Goal: Task Accomplishment & Management: Manage account settings

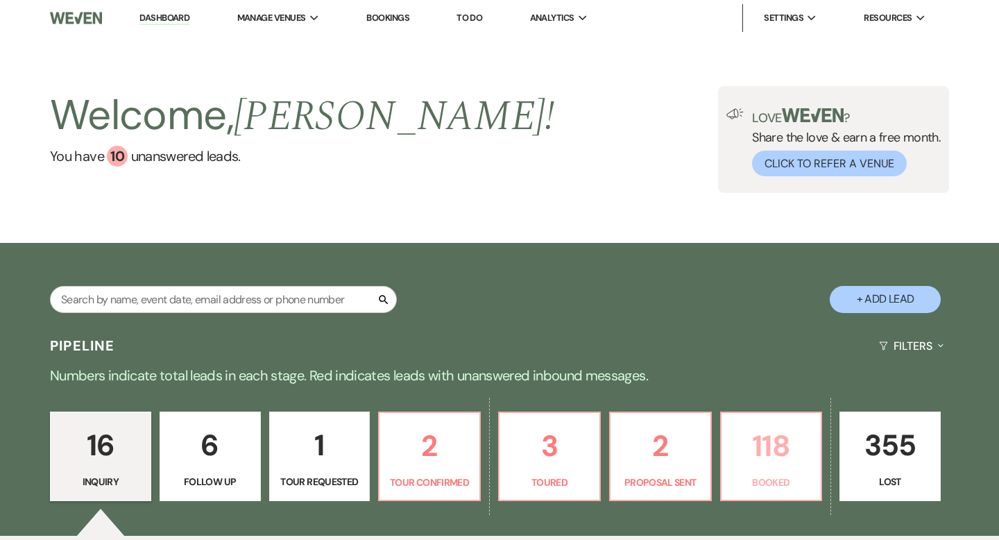
click at [739, 429] on p "118" at bounding box center [771, 445] width 83 height 46
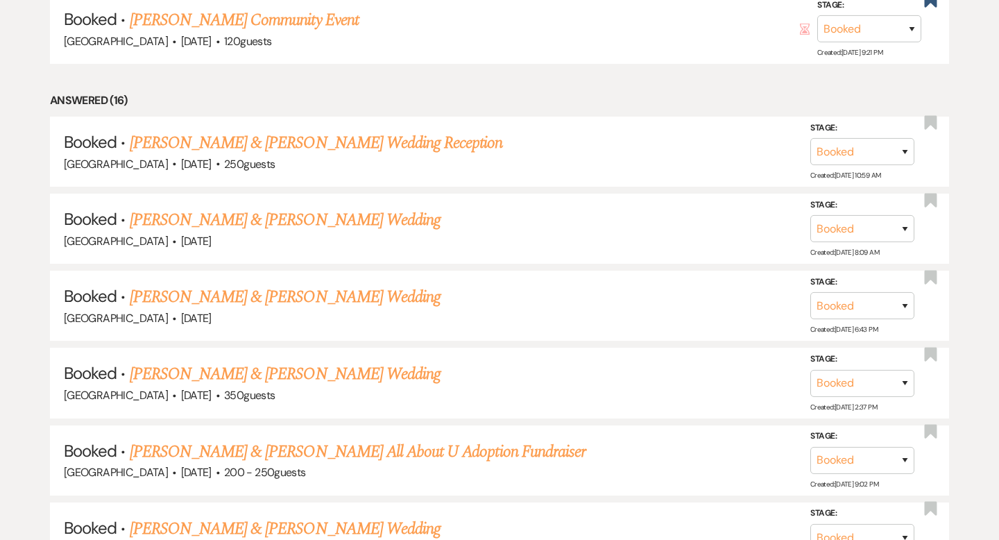
scroll to position [1283, 0]
click at [359, 232] on div "[GEOGRAPHIC_DATA] · [DATE]" at bounding box center [499, 241] width 871 height 18
click at [347, 216] on link "[PERSON_NAME] & [PERSON_NAME] Wedding" at bounding box center [285, 219] width 311 height 25
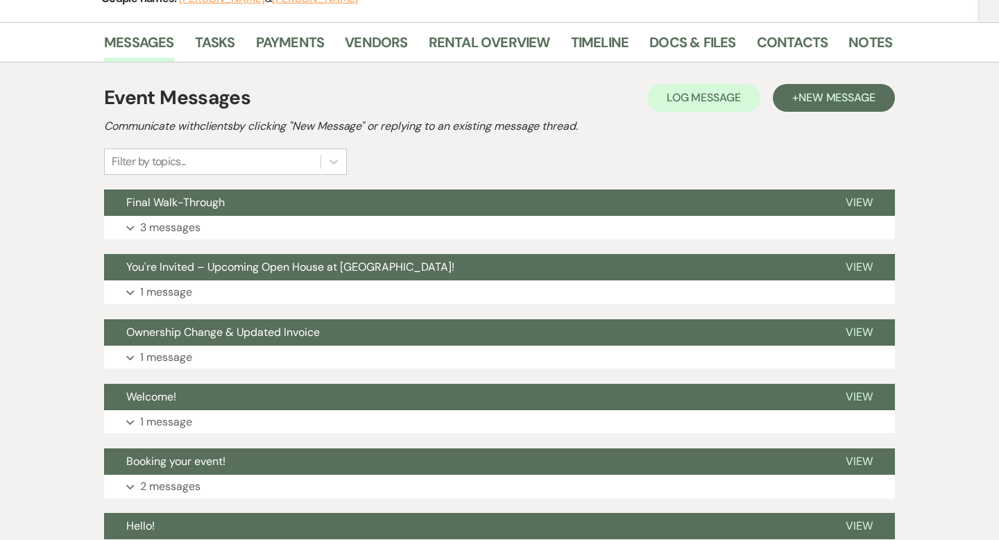
scroll to position [207, 0]
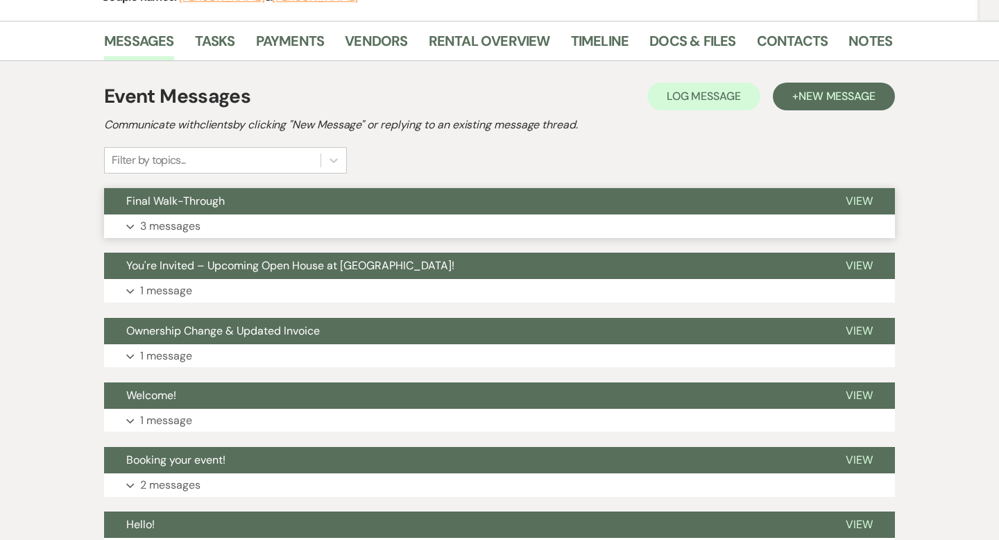
click at [385, 210] on button "Final Walk-Through" at bounding box center [463, 201] width 719 height 26
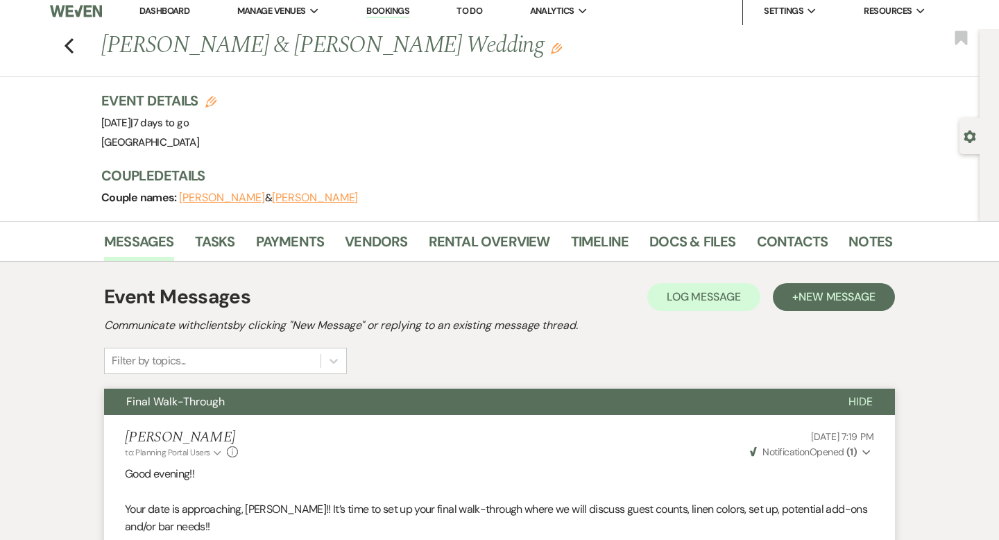
scroll to position [0, 0]
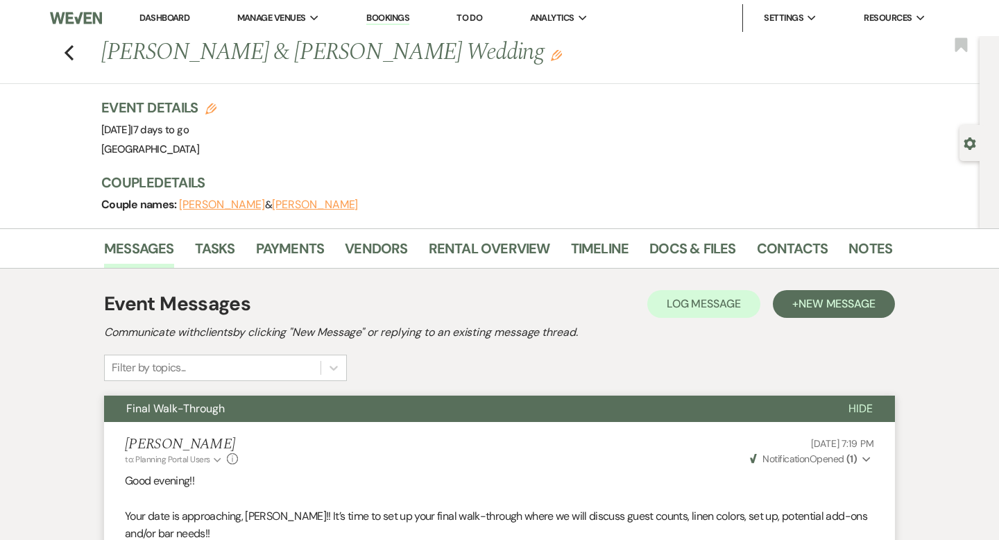
click at [173, 17] on link "Dashboard" at bounding box center [164, 18] width 50 height 12
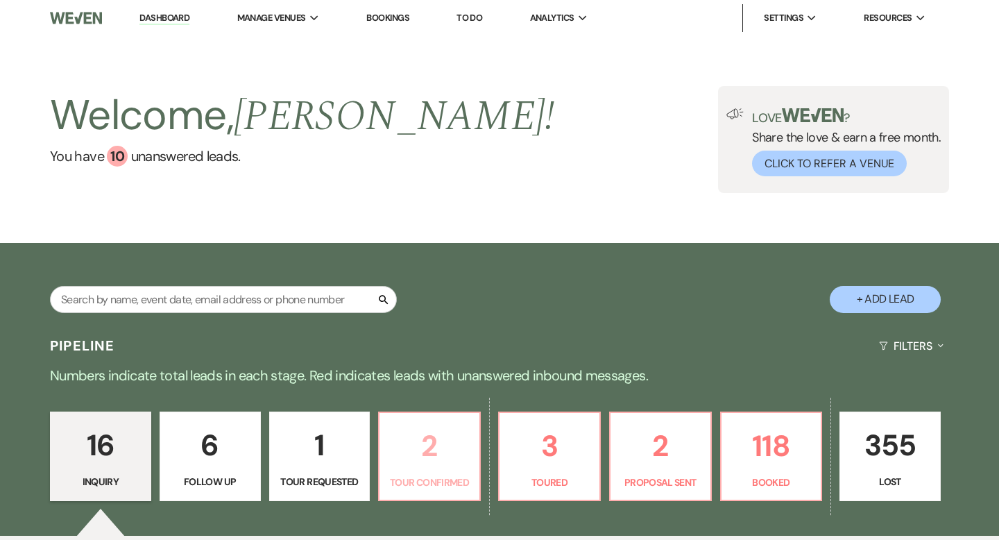
click at [440, 435] on p "2" at bounding box center [429, 445] width 83 height 46
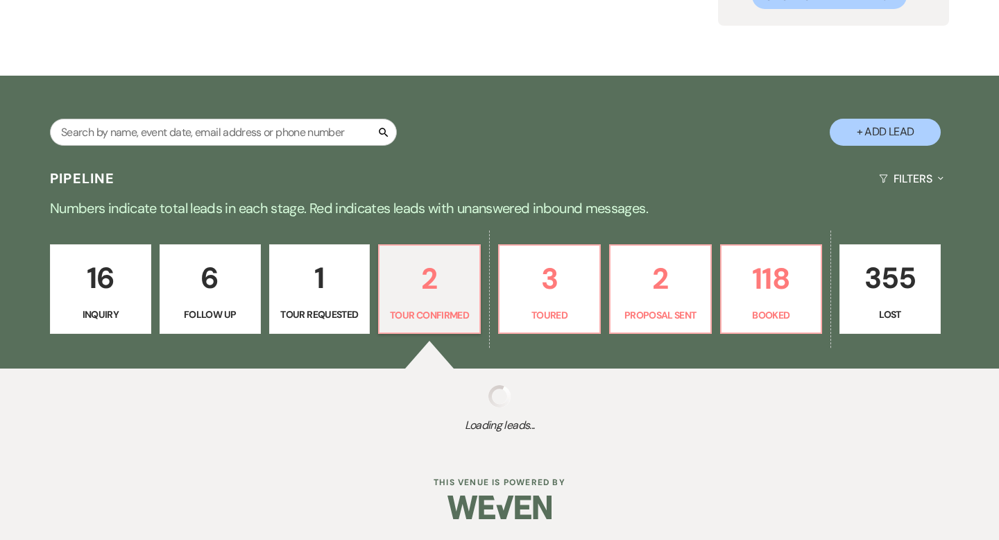
select select "4"
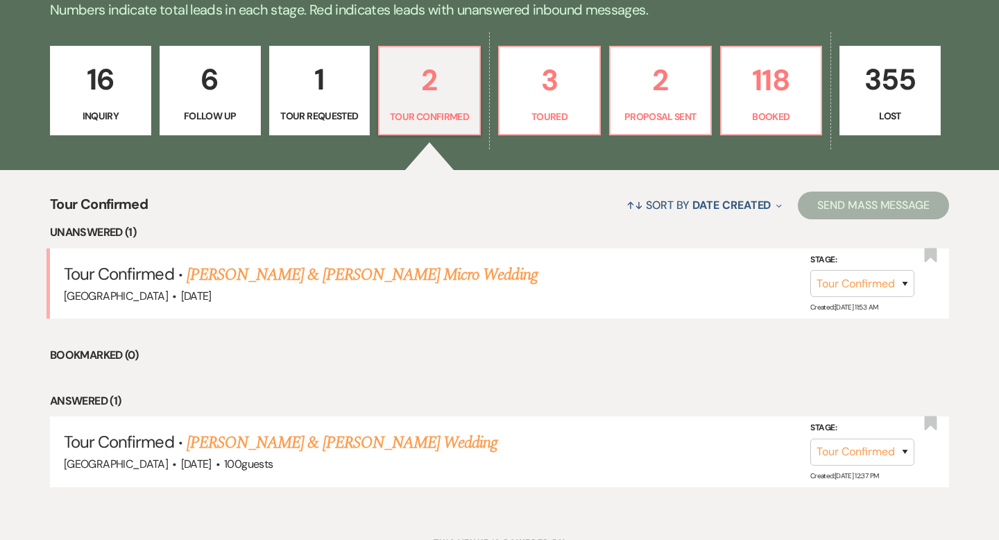
scroll to position [425, 0]
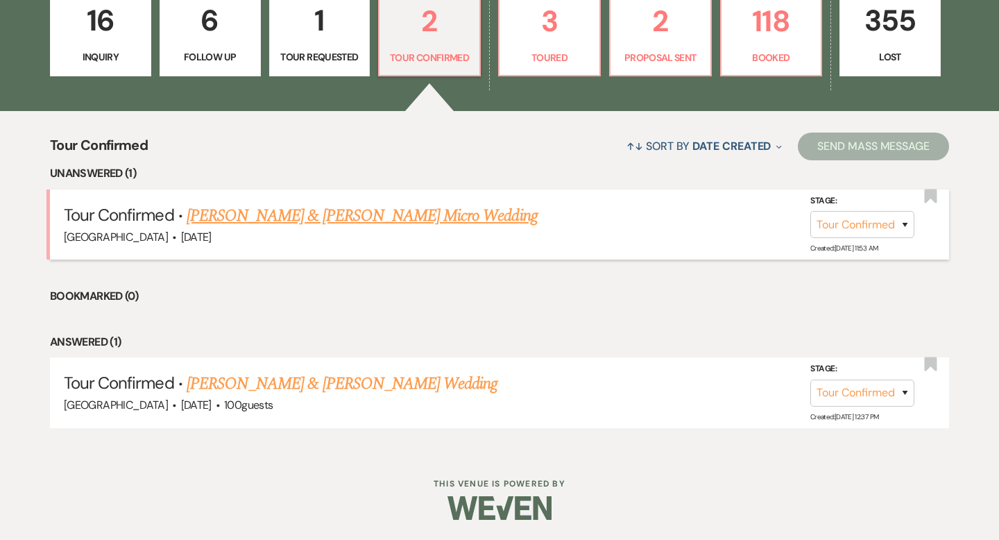
click at [375, 208] on link "[PERSON_NAME] & [PERSON_NAME] Micro Wedding" at bounding box center [362, 215] width 351 height 25
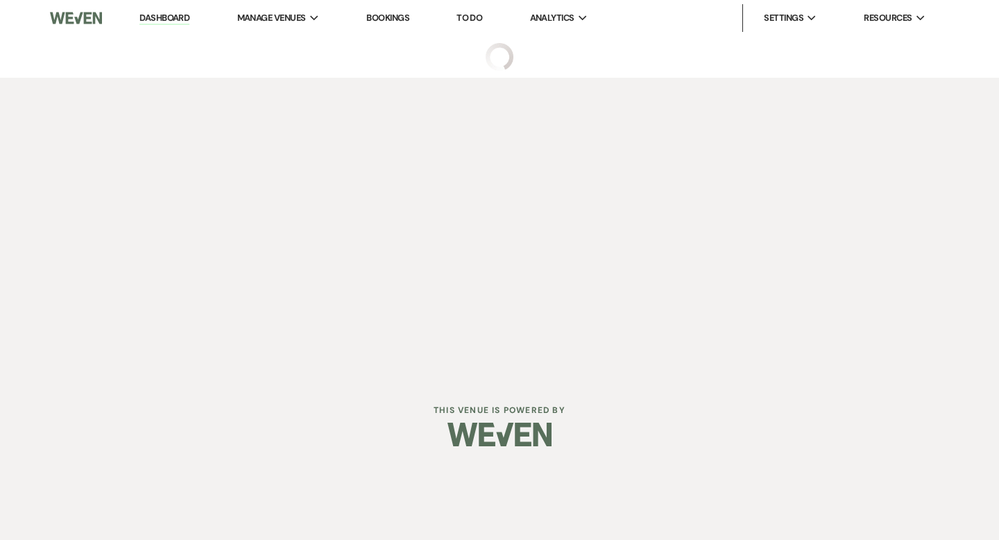
select select "4"
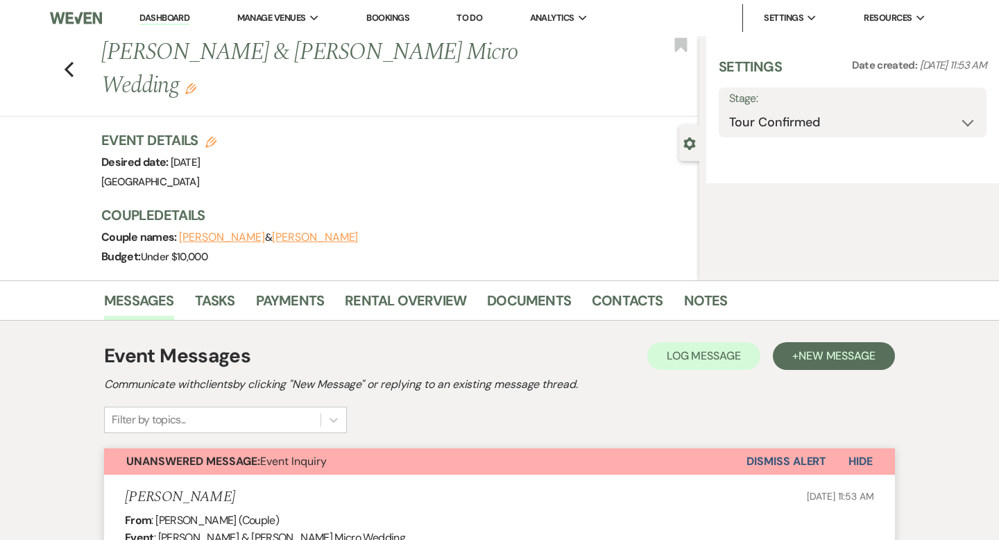
select select "5"
select select "16"
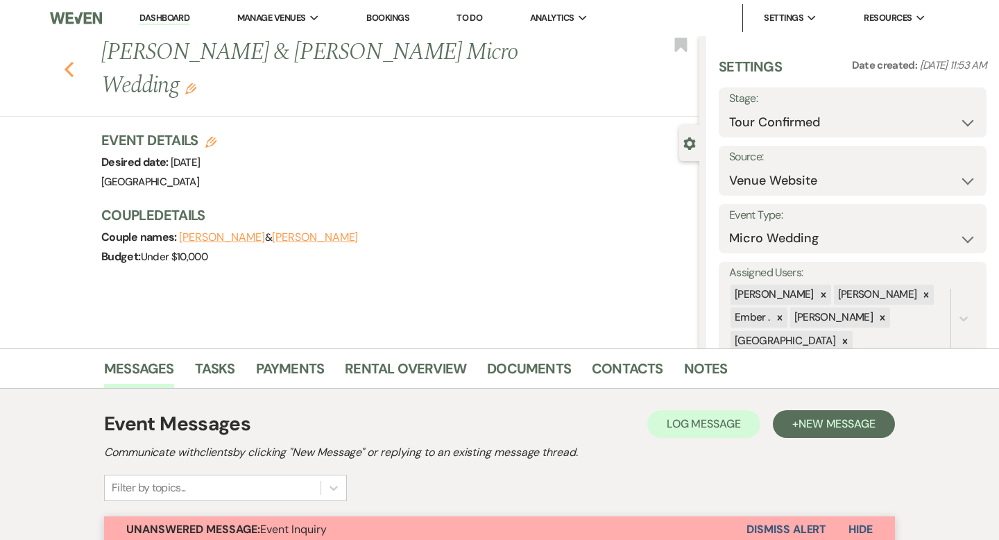
click at [69, 62] on use "button" at bounding box center [69, 69] width 9 height 15
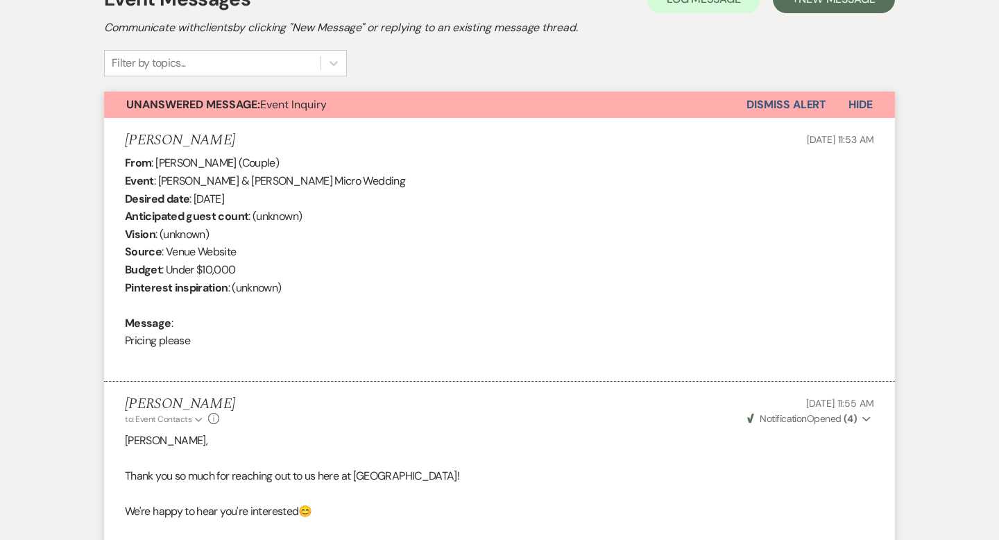
select select "4"
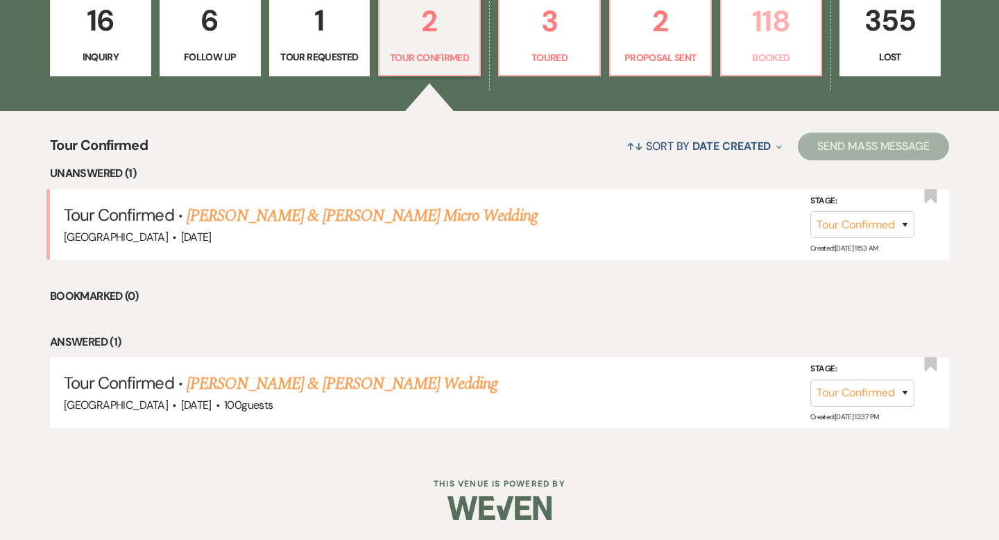
click at [757, 39] on p "118" at bounding box center [771, 21] width 83 height 46
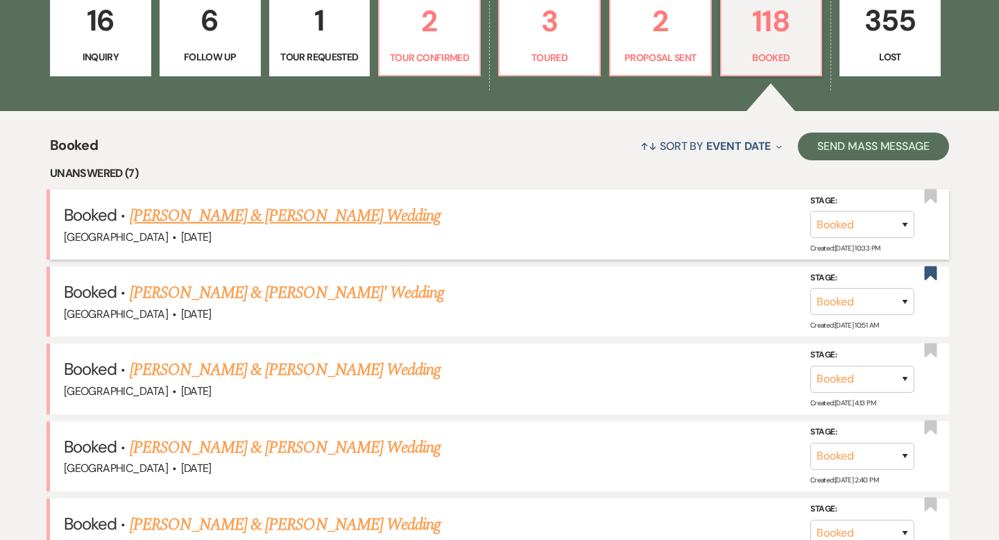
click at [341, 216] on link "[PERSON_NAME] & [PERSON_NAME] Wedding" at bounding box center [285, 215] width 311 height 25
